Goal: Task Accomplishment & Management: Manage account settings

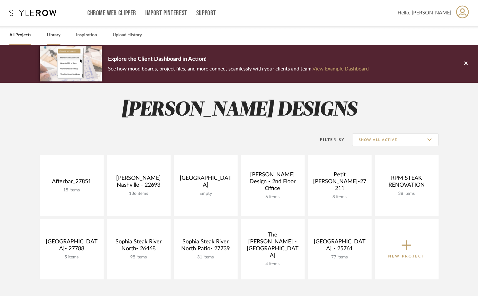
click at [48, 37] on link "Library" at bounding box center [53, 35] width 13 height 8
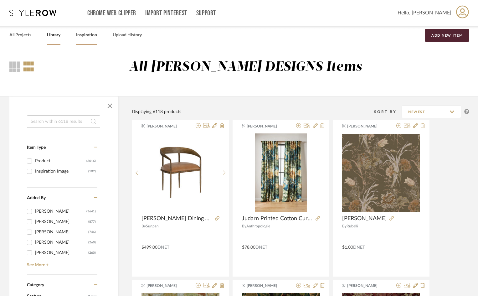
click at [96, 34] on link "Inspiration" at bounding box center [86, 35] width 21 height 8
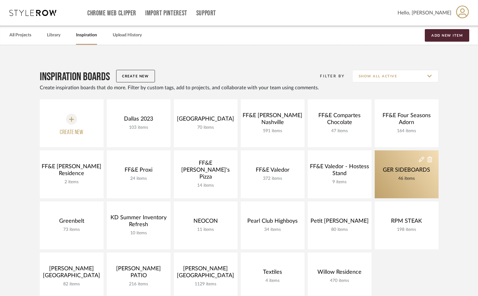
click at [398, 178] on div "46 items" at bounding box center [406, 178] width 50 height 7
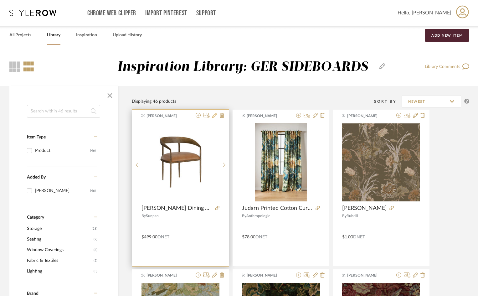
click at [213, 114] on icon at bounding box center [214, 115] width 5 height 5
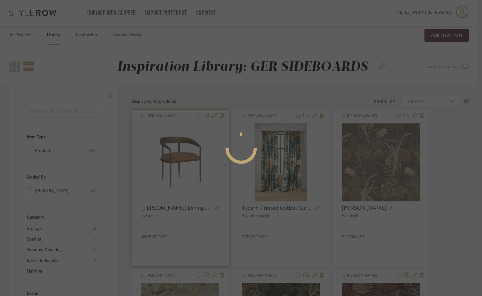
radio input "true"
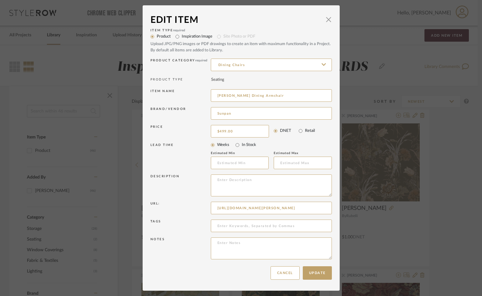
click at [409, 81] on div "Edit Item × Item Type required Product Inspiration Image Site Photo or PDF Uplo…" at bounding box center [241, 148] width 482 height 296
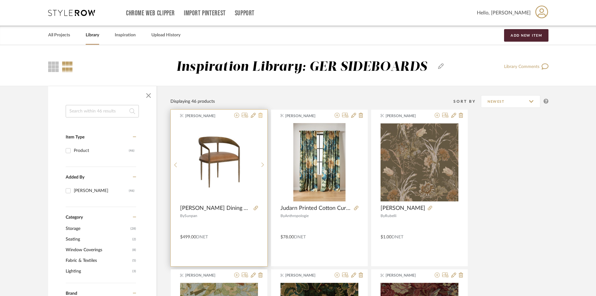
click at [259, 118] on fa-icon at bounding box center [260, 115] width 4 height 5
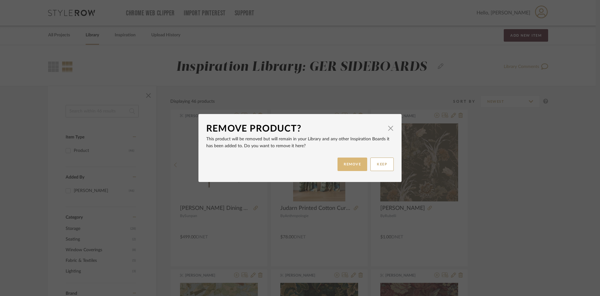
click at [355, 163] on button "REMOVE" at bounding box center [353, 163] width 30 height 13
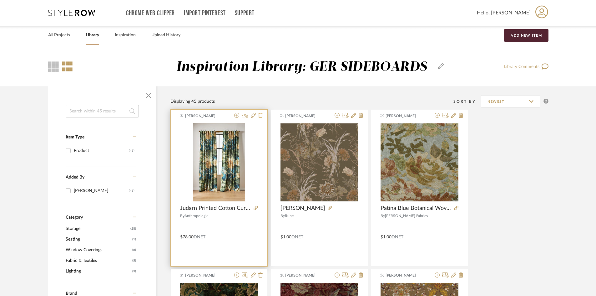
click at [262, 115] on icon at bounding box center [260, 115] width 4 height 5
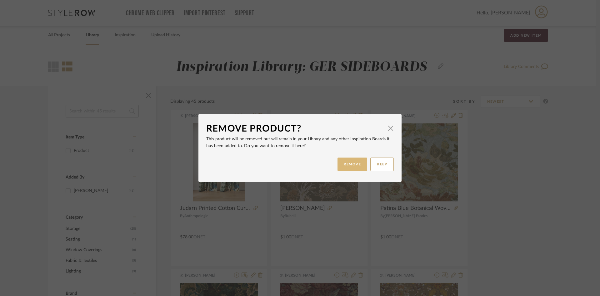
click at [345, 163] on button "REMOVE" at bounding box center [353, 163] width 30 height 13
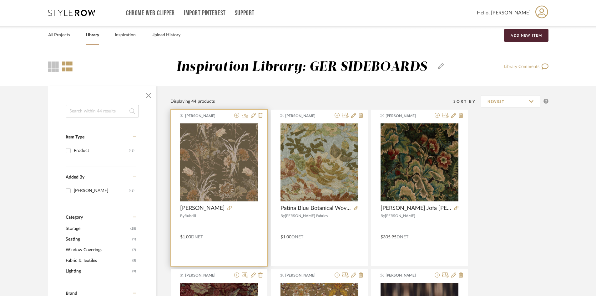
click at [257, 114] on div at bounding box center [247, 116] width 31 height 6
click at [259, 115] on icon at bounding box center [260, 115] width 4 height 5
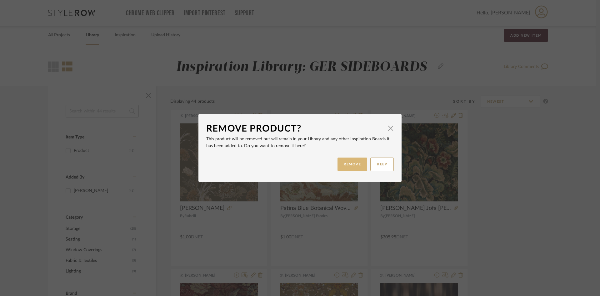
click at [355, 164] on button "REMOVE" at bounding box center [353, 163] width 30 height 13
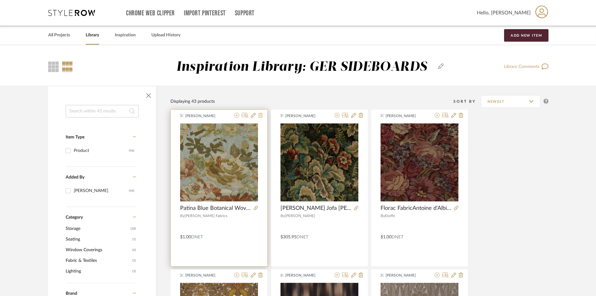
click at [261, 113] on icon at bounding box center [260, 115] width 4 height 5
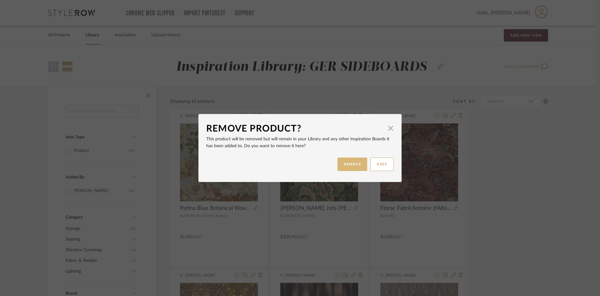
click at [346, 169] on button "REMOVE" at bounding box center [353, 163] width 30 height 13
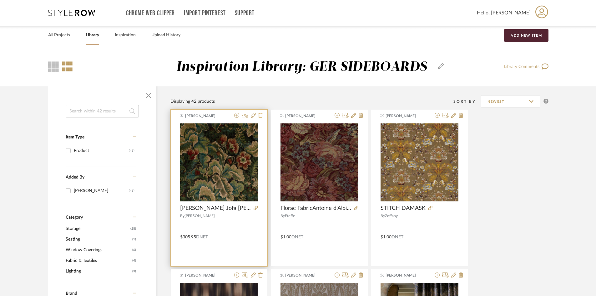
click at [258, 116] on icon at bounding box center [260, 115] width 4 height 5
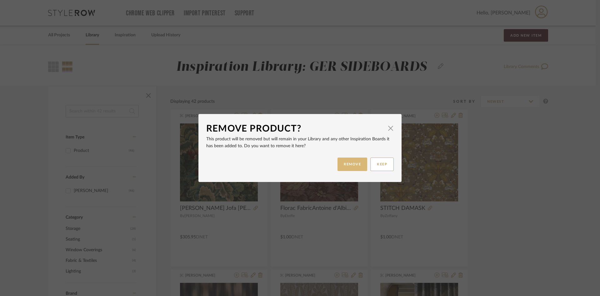
click at [352, 166] on button "REMOVE" at bounding box center [353, 163] width 30 height 13
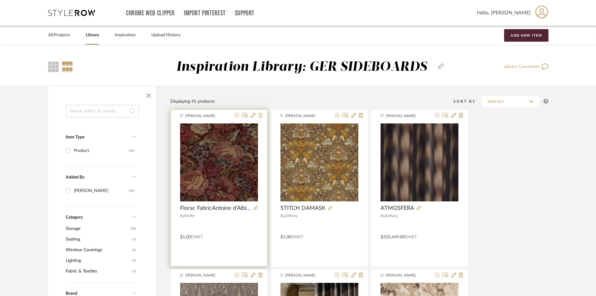
click at [262, 116] on icon at bounding box center [260, 115] width 4 height 5
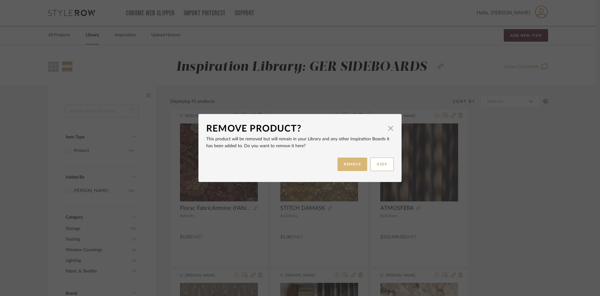
click at [339, 165] on button "REMOVE" at bounding box center [353, 163] width 30 height 13
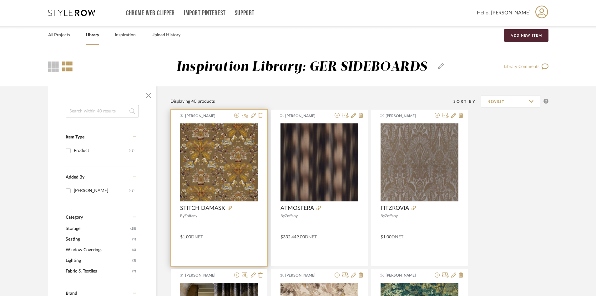
click at [261, 115] on icon at bounding box center [260, 115] width 4 height 5
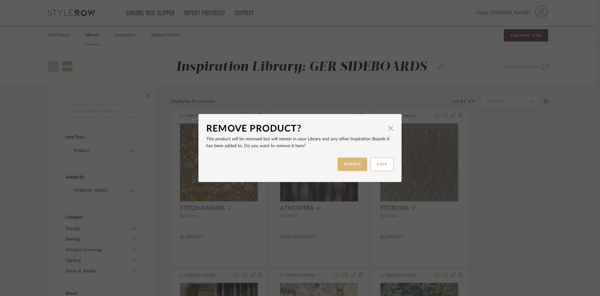
drag, startPoint x: 344, startPoint y: 165, endPoint x: 338, endPoint y: 162, distance: 6.9
click at [342, 164] on button "REMOVE" at bounding box center [353, 163] width 30 height 13
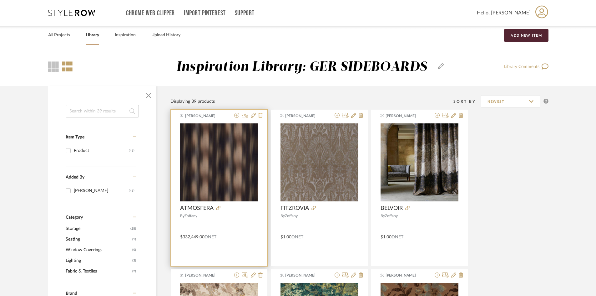
click at [260, 116] on icon at bounding box center [260, 115] width 4 height 5
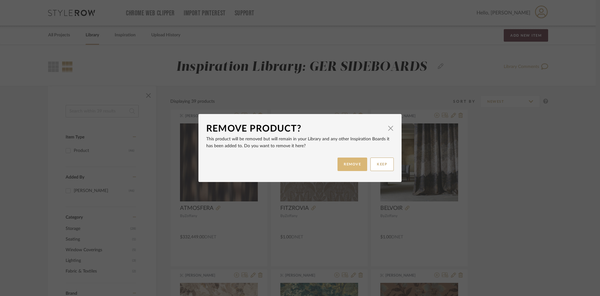
click at [344, 167] on button "REMOVE" at bounding box center [353, 163] width 30 height 13
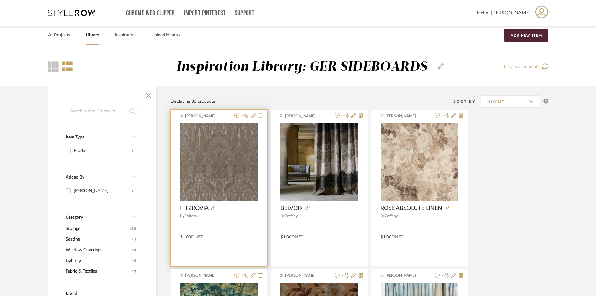
click at [261, 116] on icon at bounding box center [260, 115] width 4 height 5
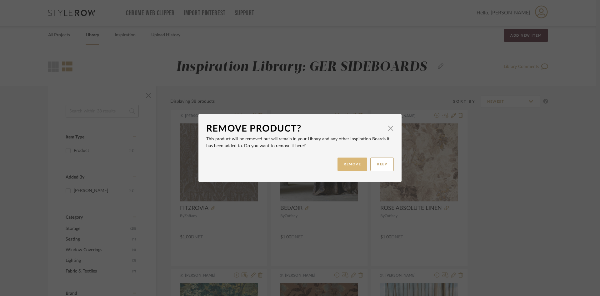
click at [350, 163] on button "REMOVE" at bounding box center [353, 163] width 30 height 13
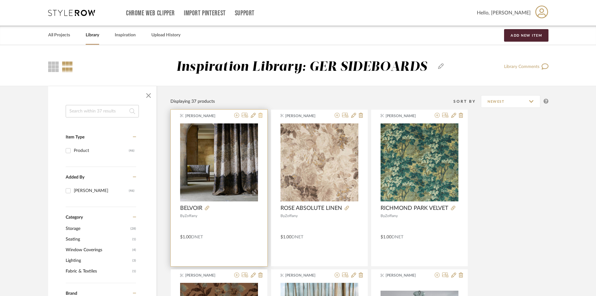
click at [259, 115] on icon at bounding box center [260, 115] width 4 height 5
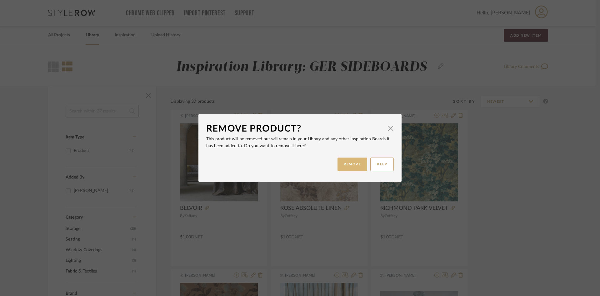
click at [350, 164] on button "REMOVE" at bounding box center [353, 163] width 30 height 13
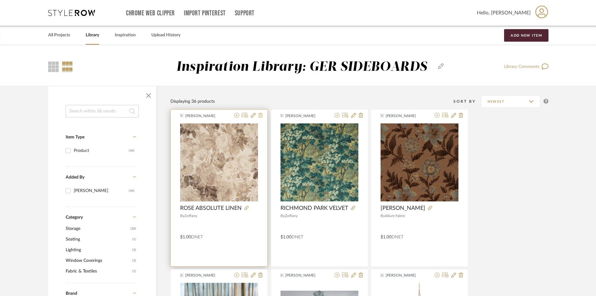
click at [261, 115] on icon at bounding box center [260, 115] width 4 height 5
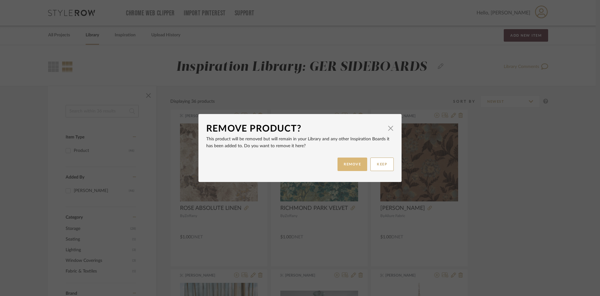
click at [351, 168] on button "REMOVE" at bounding box center [353, 163] width 30 height 13
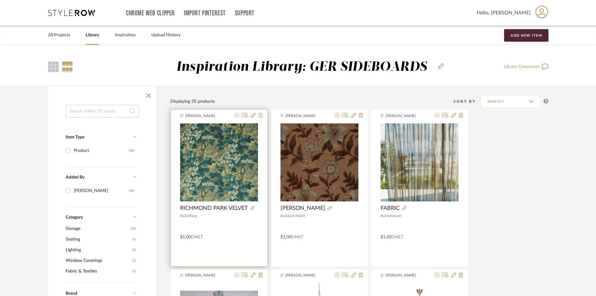
click at [261, 116] on icon at bounding box center [260, 115] width 4 height 5
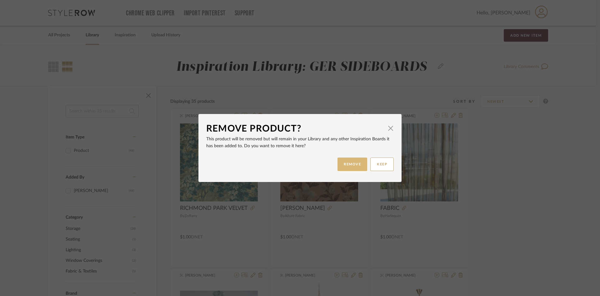
click at [350, 168] on button "REMOVE" at bounding box center [353, 163] width 30 height 13
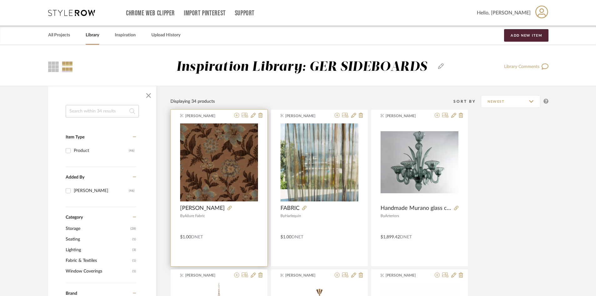
click at [263, 118] on div "[PERSON_NAME]" at bounding box center [219, 116] width 97 height 6
click at [261, 114] on icon at bounding box center [260, 115] width 4 height 5
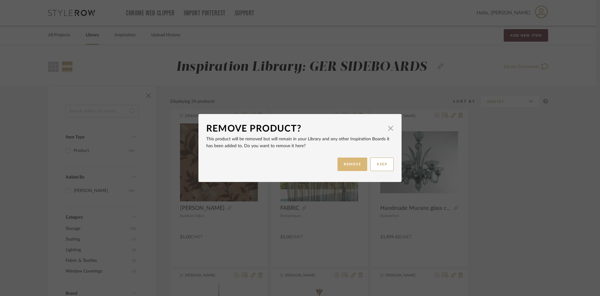
click at [352, 166] on button "REMOVE" at bounding box center [353, 163] width 30 height 13
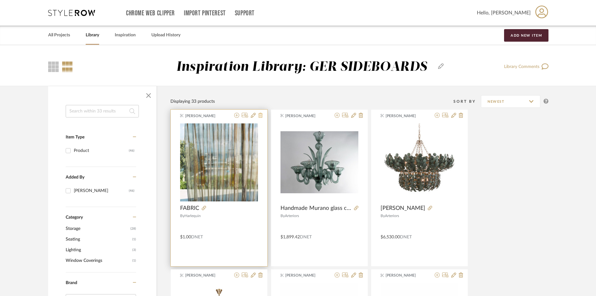
click at [260, 117] on icon at bounding box center [260, 115] width 4 height 5
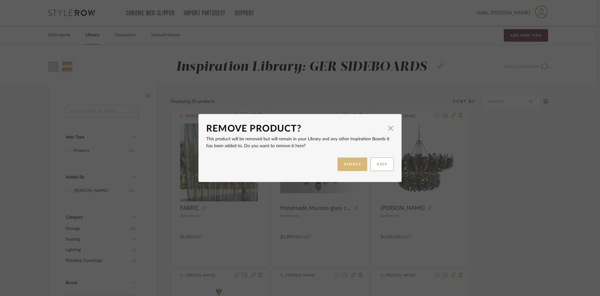
click at [350, 164] on button "REMOVE" at bounding box center [353, 163] width 30 height 13
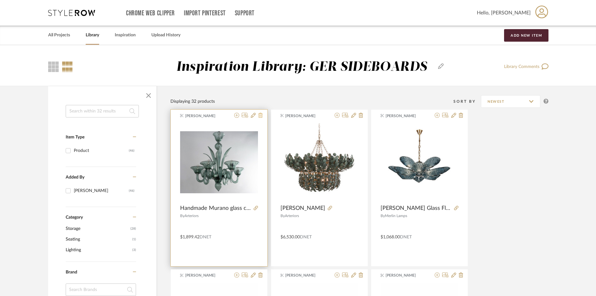
click at [261, 117] on icon at bounding box center [260, 115] width 4 height 5
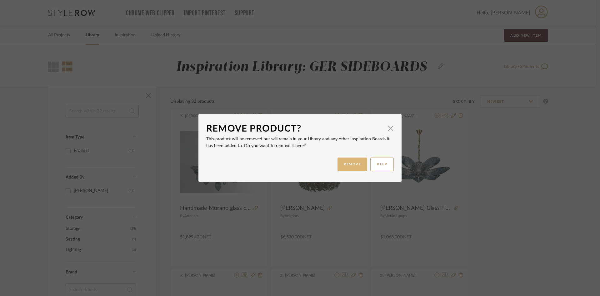
click at [350, 163] on button "REMOVE" at bounding box center [353, 163] width 30 height 13
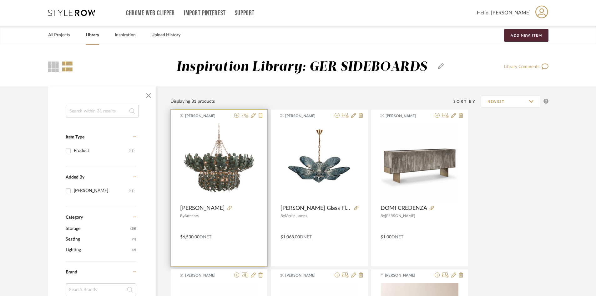
click at [262, 115] on icon at bounding box center [260, 115] width 4 height 5
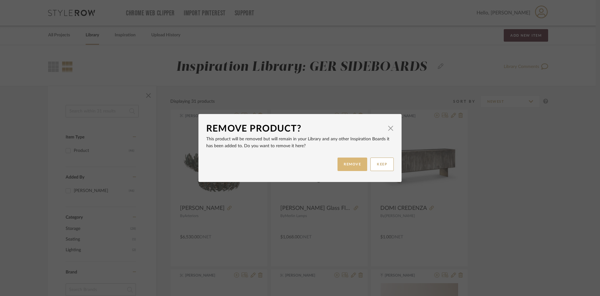
click at [351, 164] on button "REMOVE" at bounding box center [353, 163] width 30 height 13
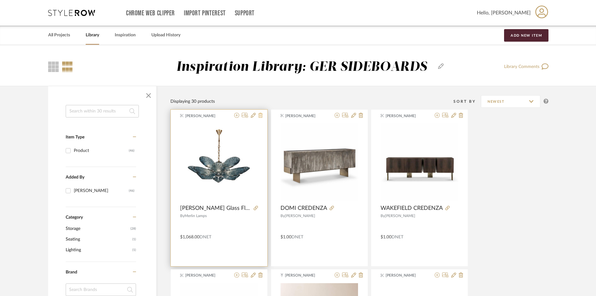
click at [262, 114] on icon at bounding box center [260, 115] width 4 height 5
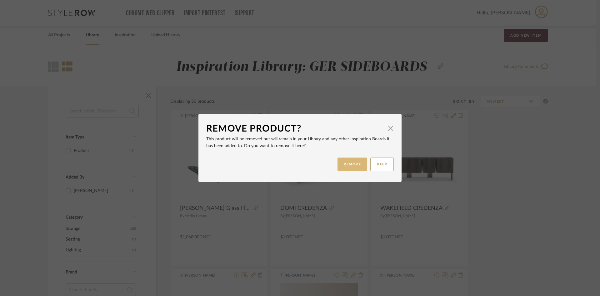
click at [349, 164] on button "REMOVE" at bounding box center [353, 163] width 30 height 13
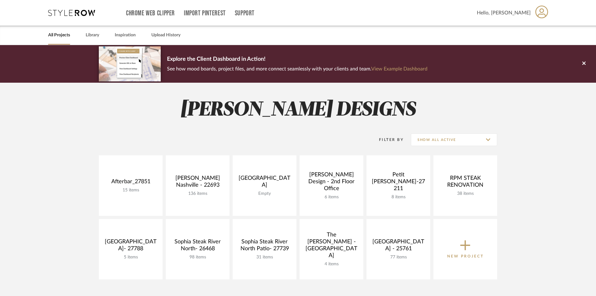
click at [100, 33] on div "All Projects Library Inspiration Upload History" at bounding box center [298, 35] width 518 height 19
click at [94, 32] on link "Library" at bounding box center [92, 35] width 13 height 8
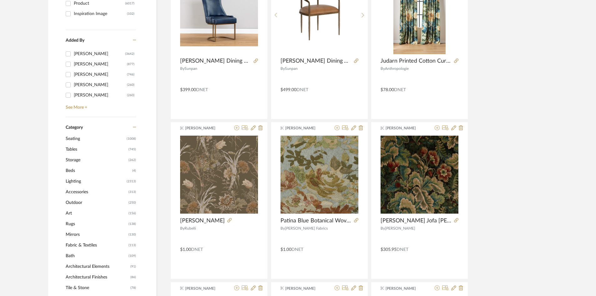
scroll to position [156, 0]
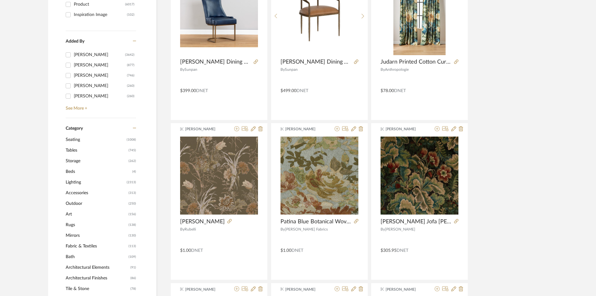
click at [80, 182] on span "Lighting" at bounding box center [95, 182] width 59 height 11
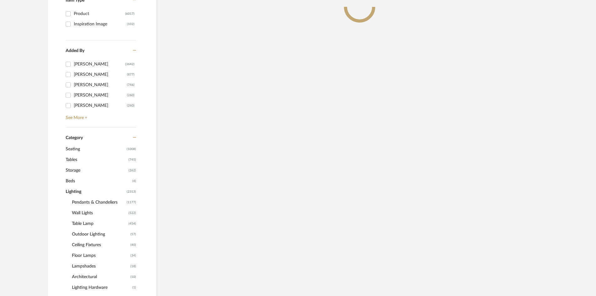
scroll to position [166, 0]
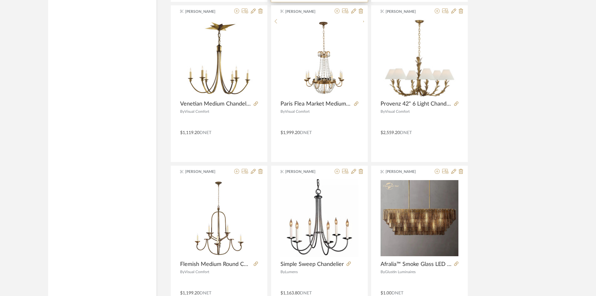
scroll to position [1135, 0]
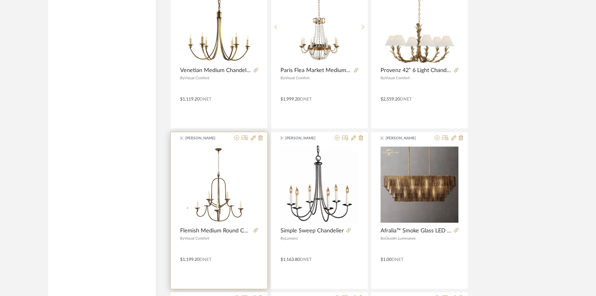
click at [253, 231] on div at bounding box center [254, 230] width 7 height 7
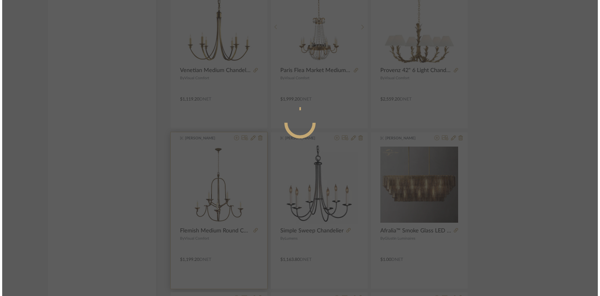
scroll to position [0, 0]
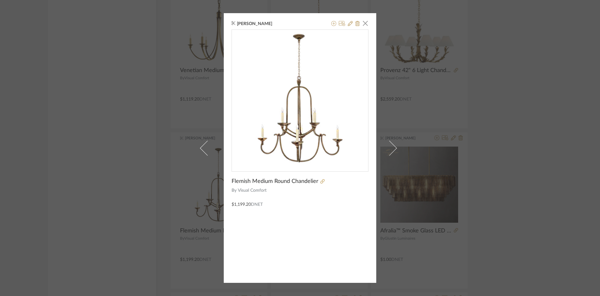
click at [323, 180] on div at bounding box center [344, 181] width 50 height 7
click at [321, 181] on icon at bounding box center [323, 181] width 4 height 4
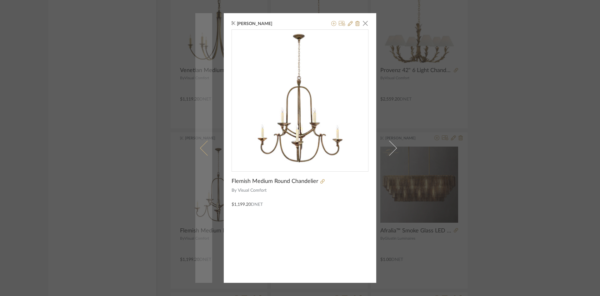
click at [196, 122] on link at bounding box center [203, 147] width 17 height 269
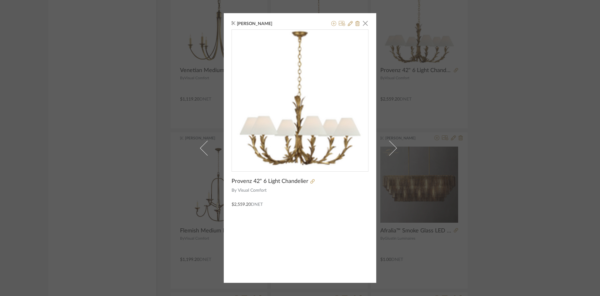
click at [109, 136] on div "Tessa McKerr × Provenz 42" 6 Light Chandelier By Visual Comfort $2,559.20 DNET" at bounding box center [300, 148] width 600 height 296
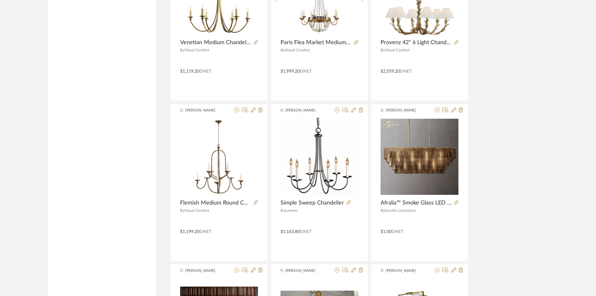
scroll to position [1104, 0]
